Goal: Information Seeking & Learning: Learn about a topic

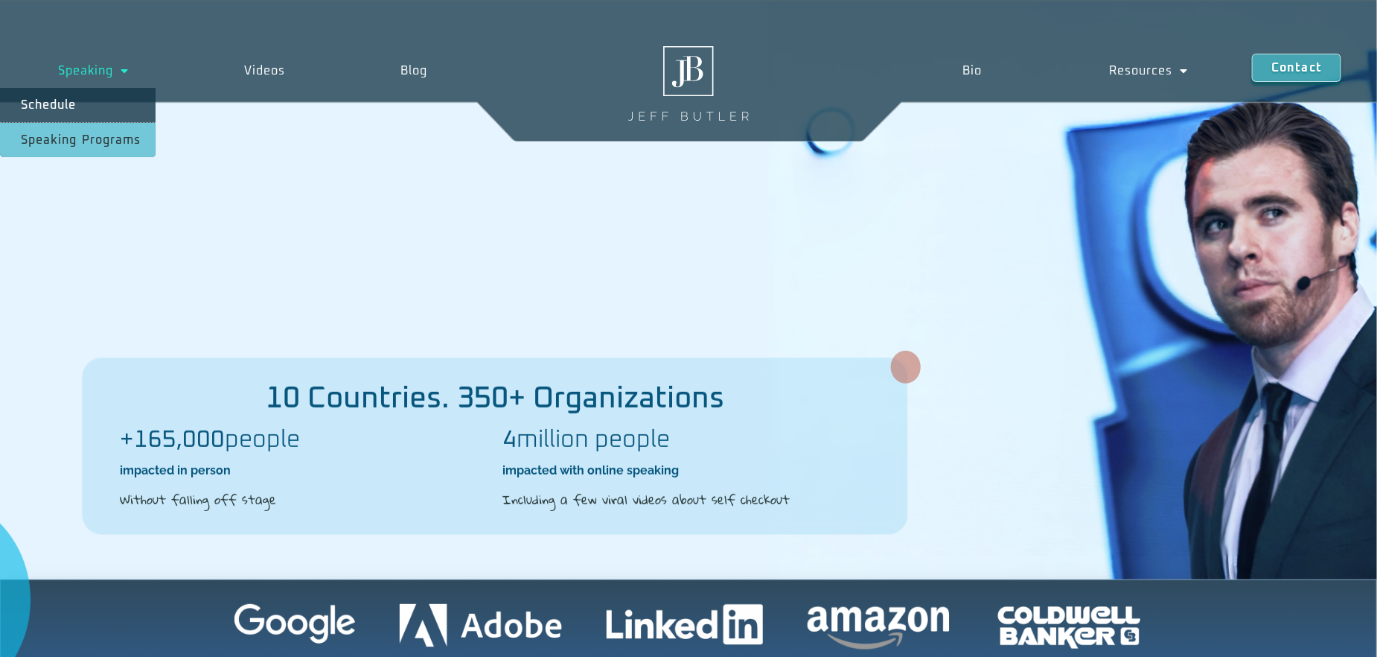
click at [63, 141] on link "Speaking Programs" at bounding box center [78, 140] width 156 height 34
click at [72, 135] on link "Speaking Programs" at bounding box center [78, 140] width 156 height 34
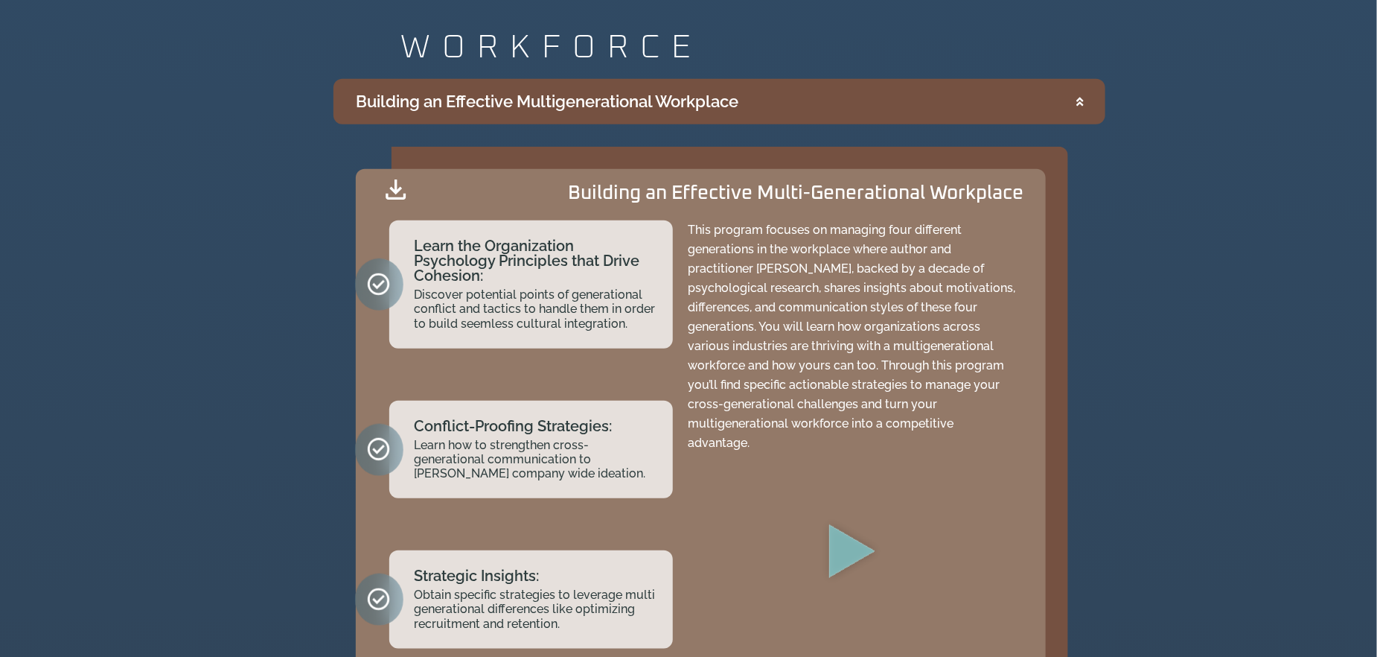
scroll to position [3573, 0]
